Goal: Task Accomplishment & Management: Manage account settings

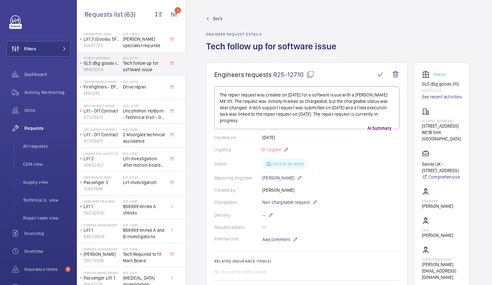
scroll to position [11, 0]
click at [153, 65] on span "Tech follow up for software issue" at bounding box center [144, 65] width 42 height 13
click at [378, 71] on wm-front-icon-button at bounding box center [379, 74] width 15 height 15
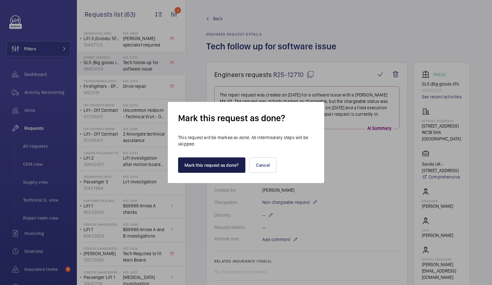
click at [219, 164] on button "Mark this request as done?" at bounding box center [211, 164] width 67 height 15
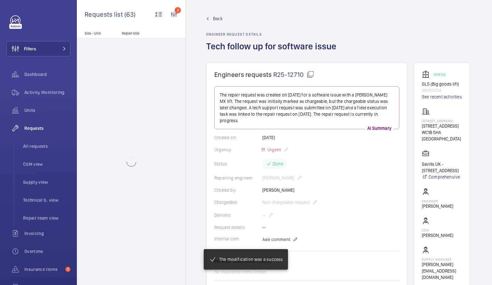
scroll to position [0, 0]
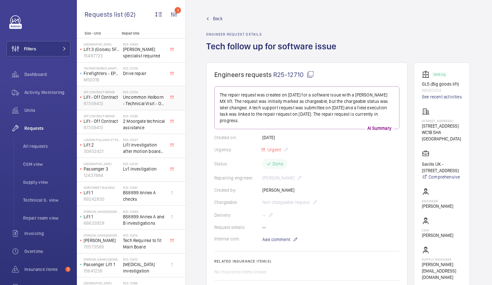
click at [148, 98] on span "Uncommon Holborn - Technical Visit - Off contract" at bounding box center [144, 100] width 42 height 13
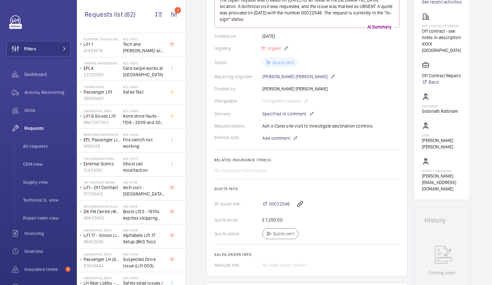
scroll to position [535, 0]
